Goal: Transaction & Acquisition: Purchase product/service

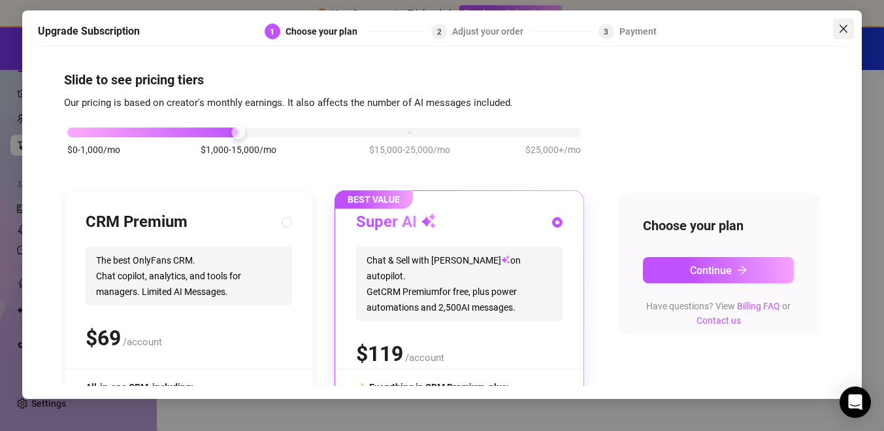
click at [842, 25] on icon "close" at bounding box center [843, 29] width 10 height 10
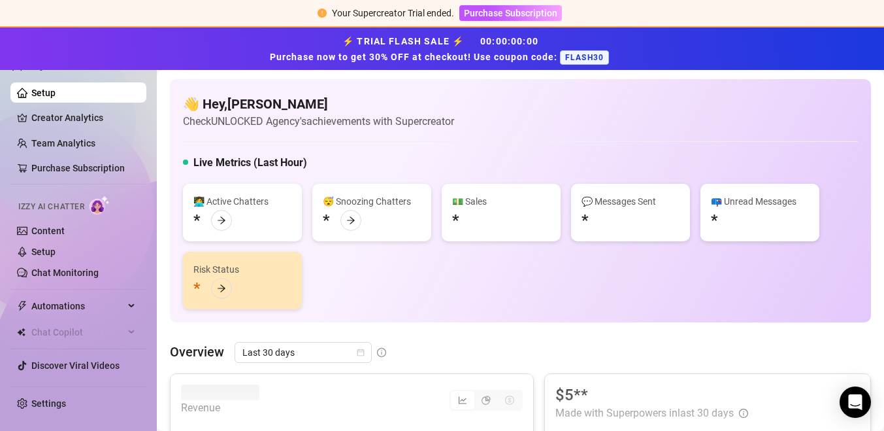
click at [412, 46] on div "⚡ TRIAL FLASH SALE ⚡ 00 : 00 : 00 : 00 Purchase now to get 30% OFF at checkout!…" at bounding box center [442, 49] width 868 height 32
click at [483, 8] on span "Purchase Subscription" at bounding box center [510, 13] width 93 height 10
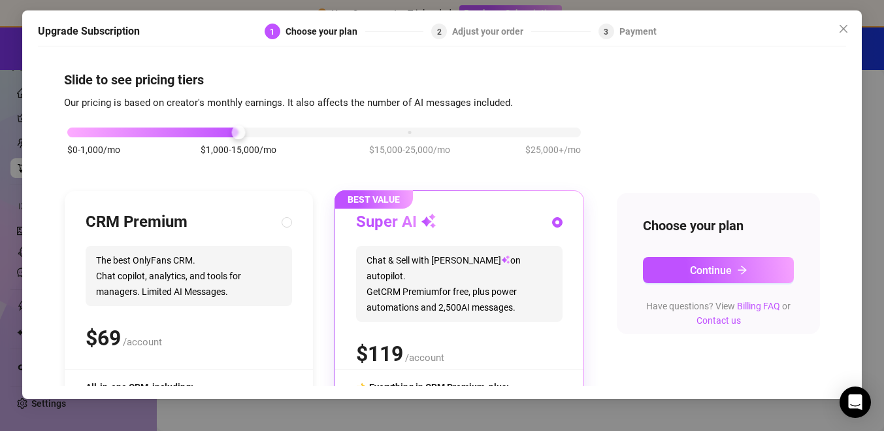
click at [690, 248] on div "Choose your plan Continue Have questions? View Billing FAQ or Contact us" at bounding box center [718, 264] width 203 height 142
click at [690, 255] on div "Choose your plan Continue Have questions? View Billing FAQ or Contact us" at bounding box center [718, 264] width 203 height 142
click at [690, 264] on span "Continue" at bounding box center [711, 270] width 42 height 12
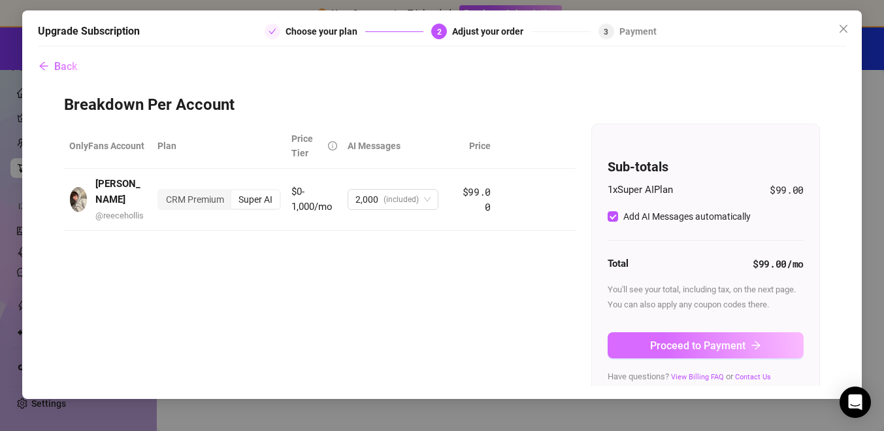
click at [755, 343] on icon "arrow-right" at bounding box center [756, 345] width 10 height 10
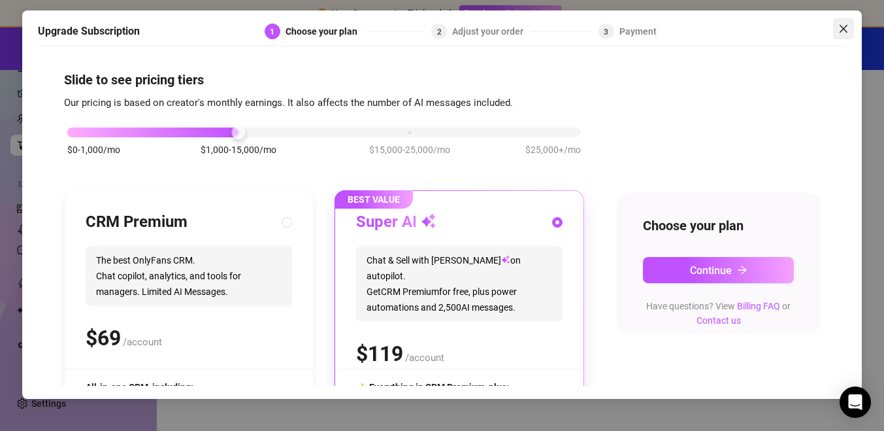
click at [840, 26] on icon "close" at bounding box center [843, 29] width 10 height 10
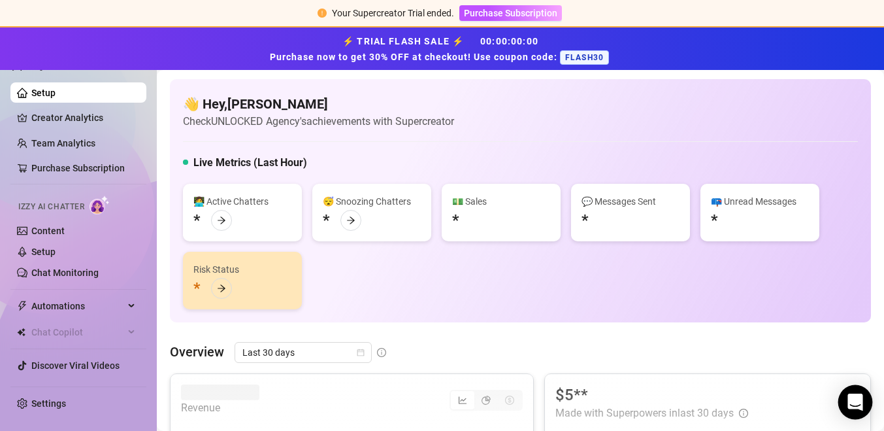
click at [847, 394] on div "Open Intercom Messenger" at bounding box center [855, 402] width 35 height 35
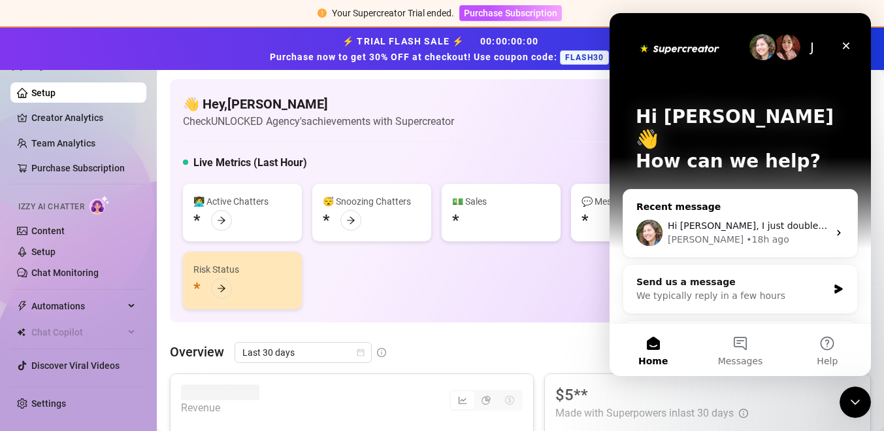
click at [742, 220] on span "Hi [PERSON_NAME], I just double checked and the code was applied correctly. Her…" at bounding box center [890, 225] width 444 height 10
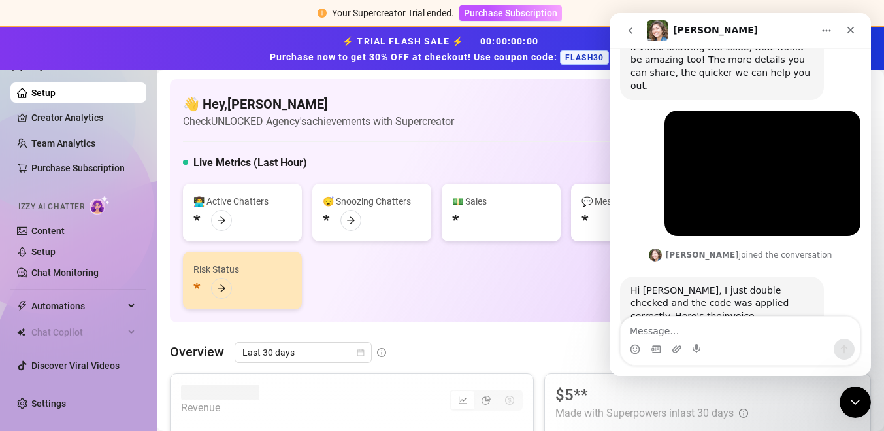
scroll to position [600, 0]
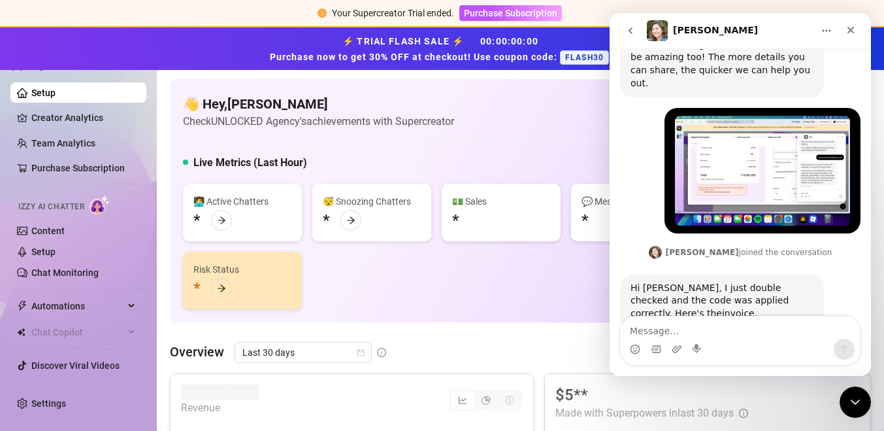
click at [755, 308] on link "invoice" at bounding box center [738, 313] width 33 height 10
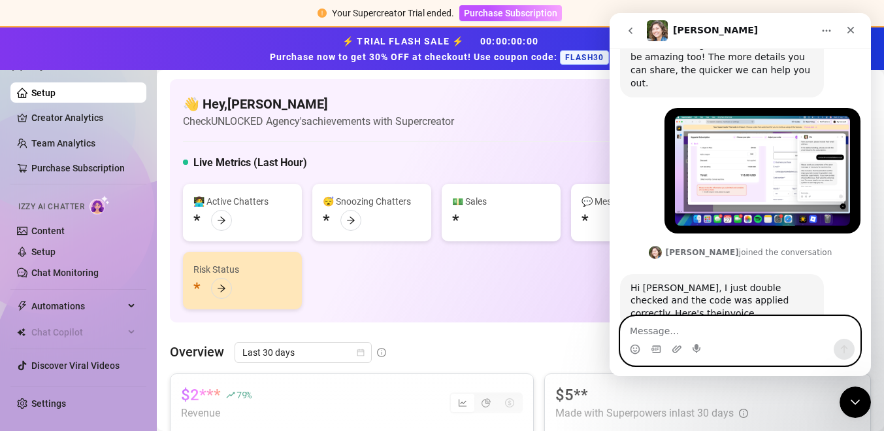
click at [681, 320] on textarea "Message…" at bounding box center [740, 327] width 239 height 22
type textarea "so how do I pay?"
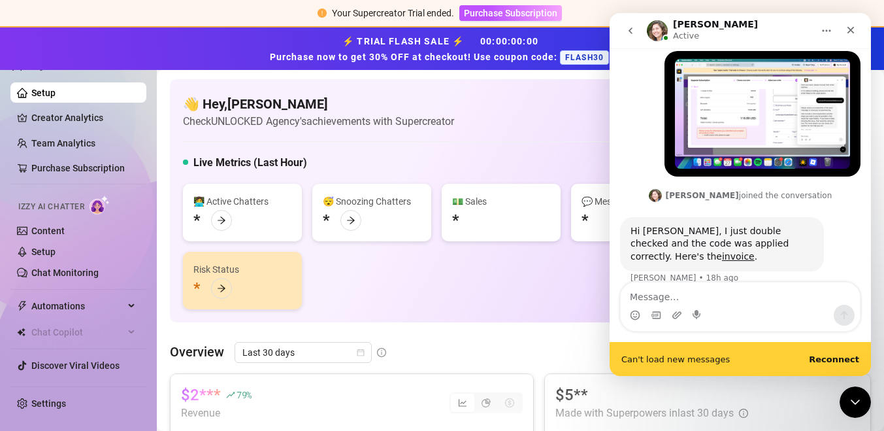
scroll to position [708, 0]
